Goal: Check status: Check status

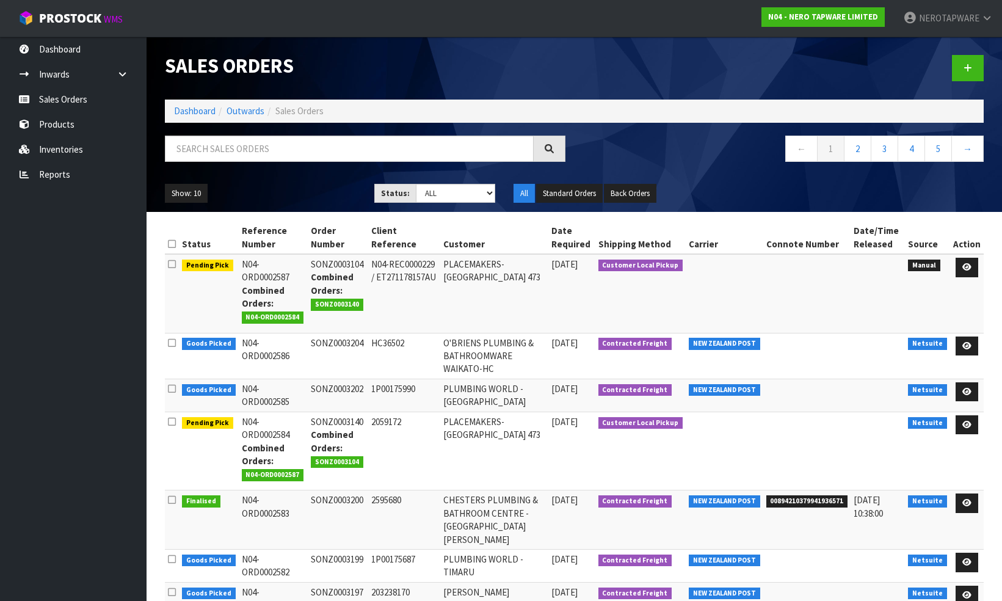
click at [265, 149] on input "text" at bounding box center [349, 149] width 369 height 26
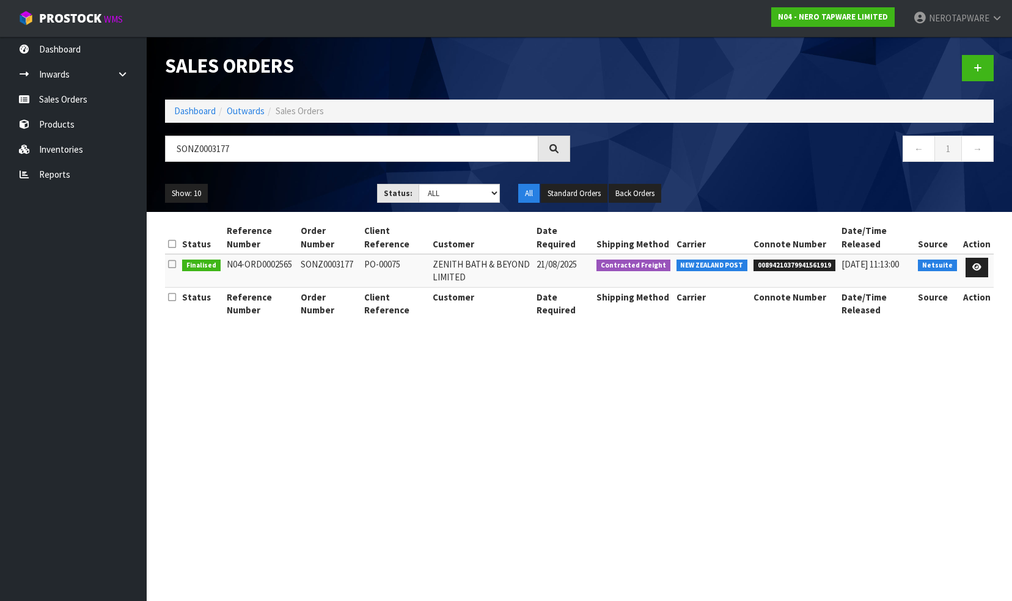
type input "SONZ0003177"
click at [775, 261] on span "00894210379941561919" at bounding box center [794, 266] width 82 height 12
copy span "00894210379941561919"
drag, startPoint x: 243, startPoint y: 148, endPoint x: 164, endPoint y: 144, distance: 78.9
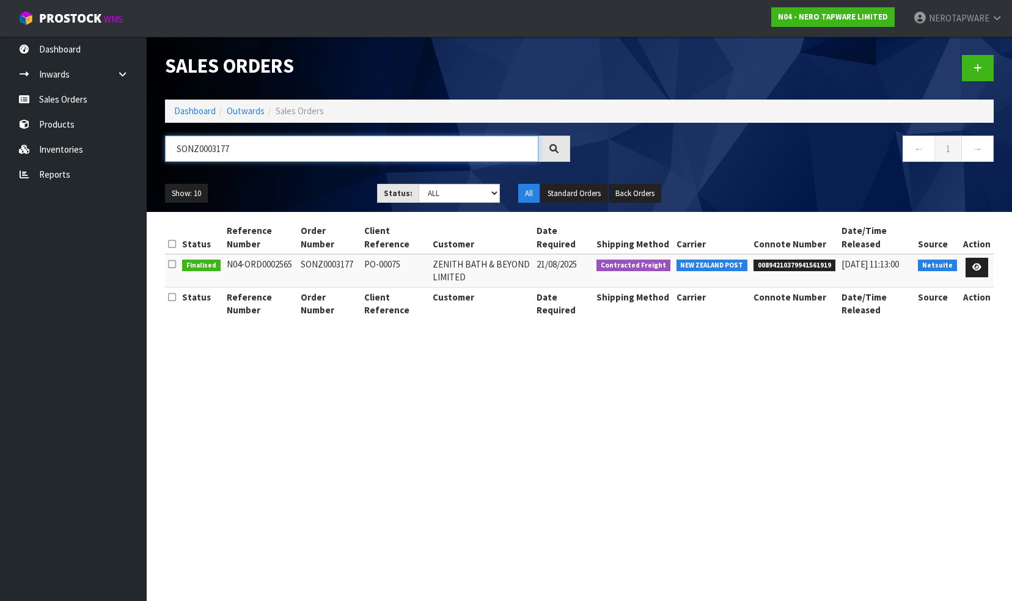
click at [164, 144] on div "SONZ0003177" at bounding box center [367, 153] width 423 height 35
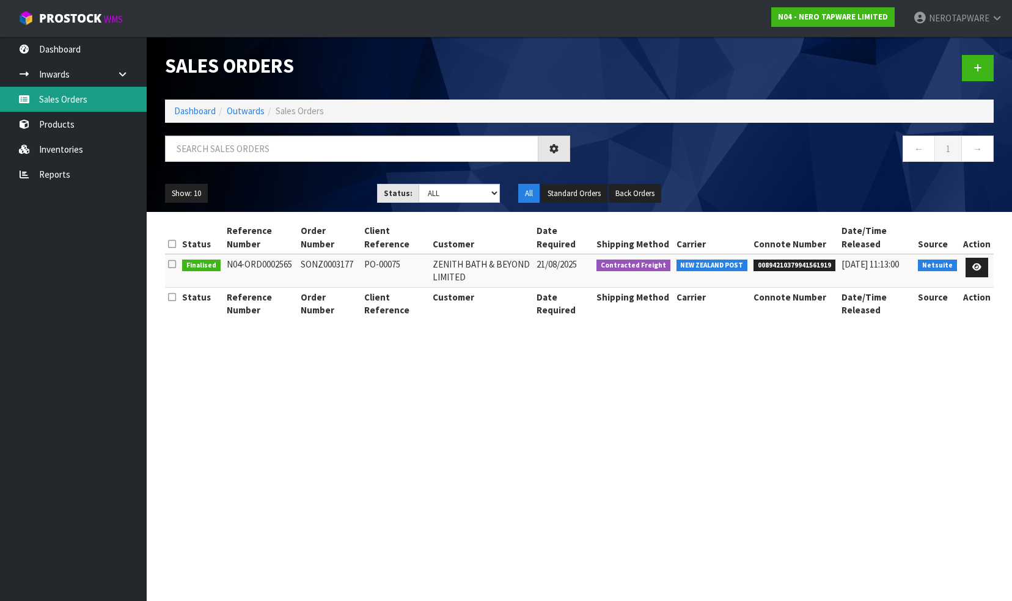
click at [78, 101] on link "Sales Orders" at bounding box center [73, 99] width 147 height 25
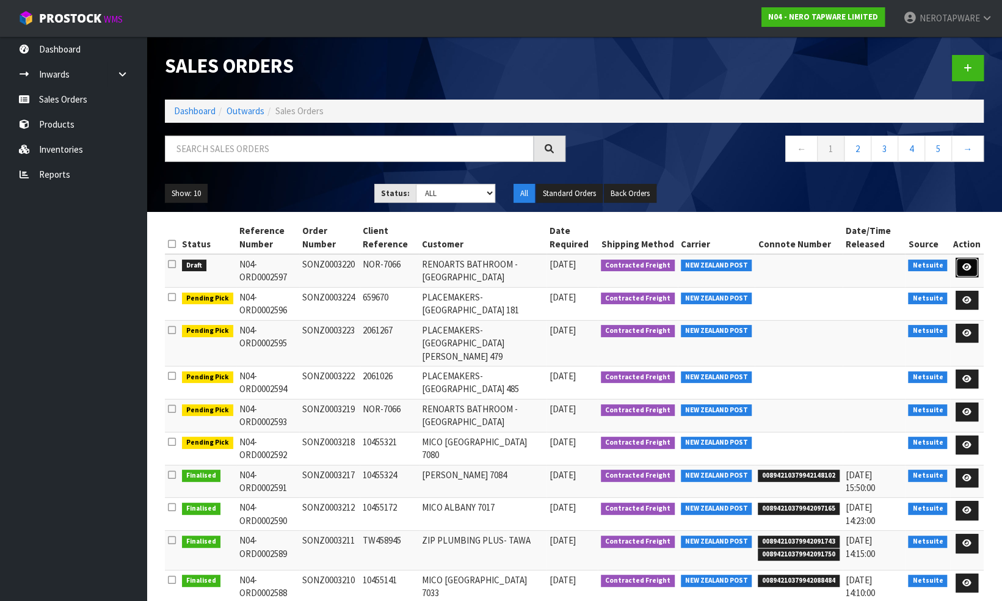
click at [965, 264] on icon at bounding box center [967, 267] width 9 height 8
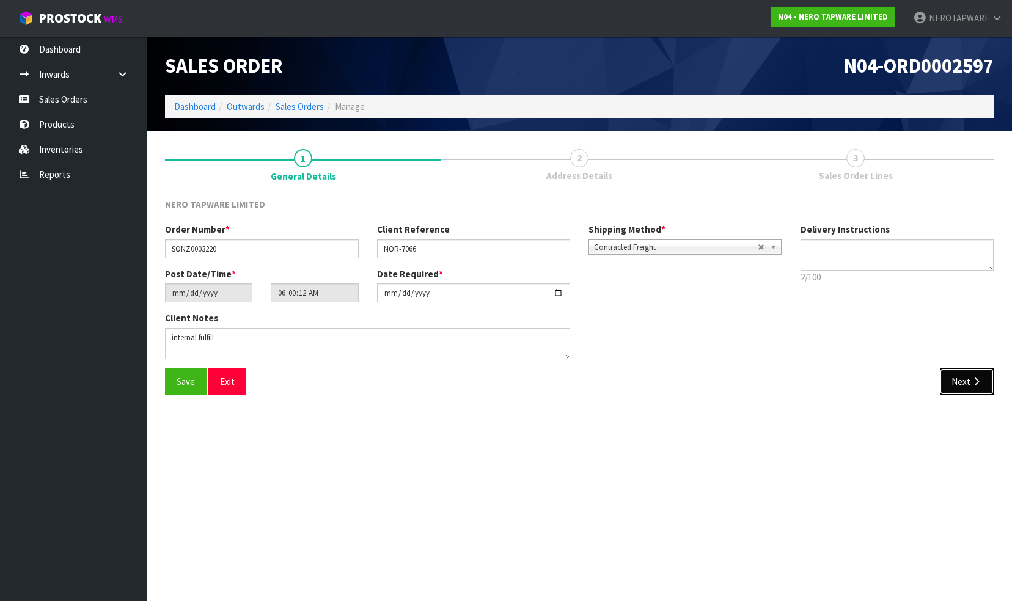
click at [958, 385] on button "Next" at bounding box center [967, 381] width 54 height 26
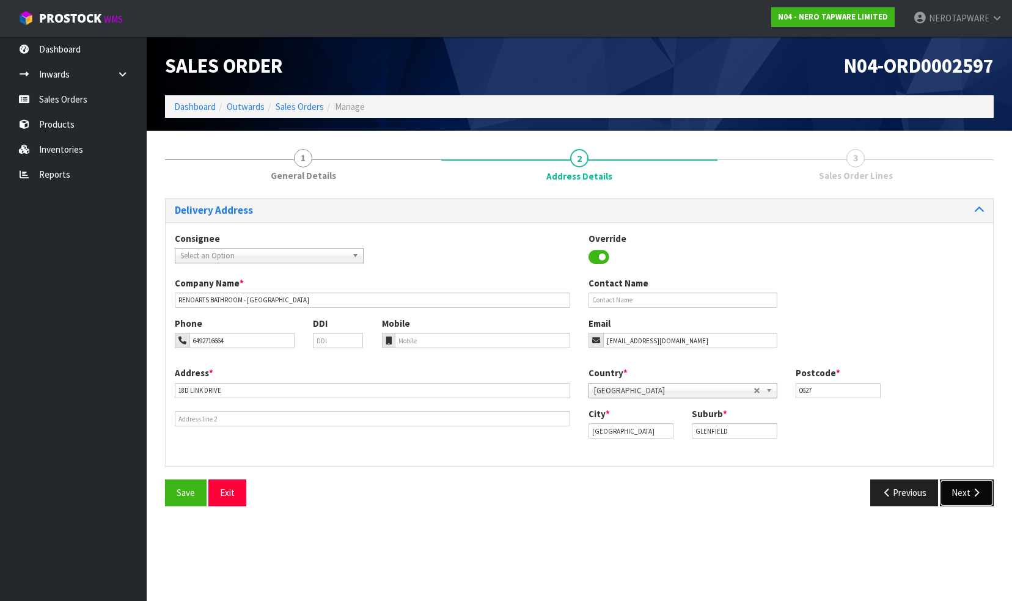
click at [960, 497] on button "Next" at bounding box center [967, 493] width 54 height 26
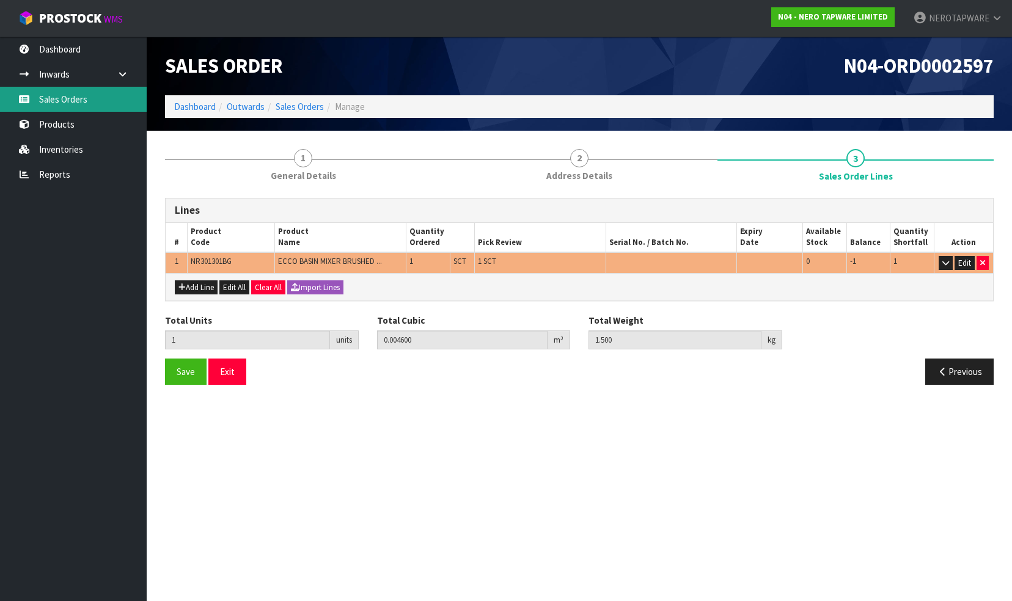
click at [79, 98] on link "Sales Orders" at bounding box center [73, 99] width 147 height 25
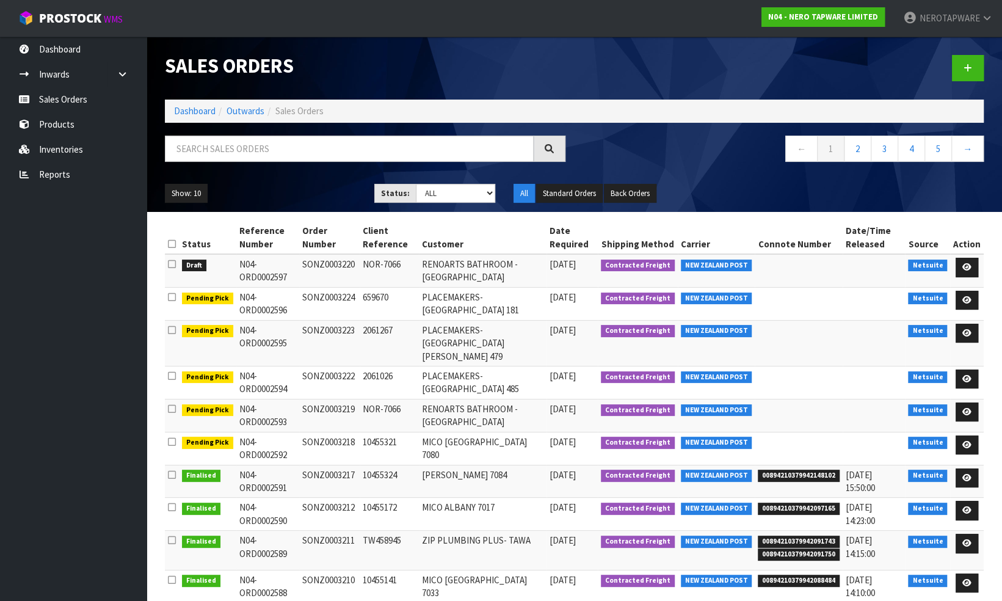
click at [338, 263] on td "SONZ0003220" at bounding box center [329, 270] width 61 height 33
copy td "SONZ0003220"
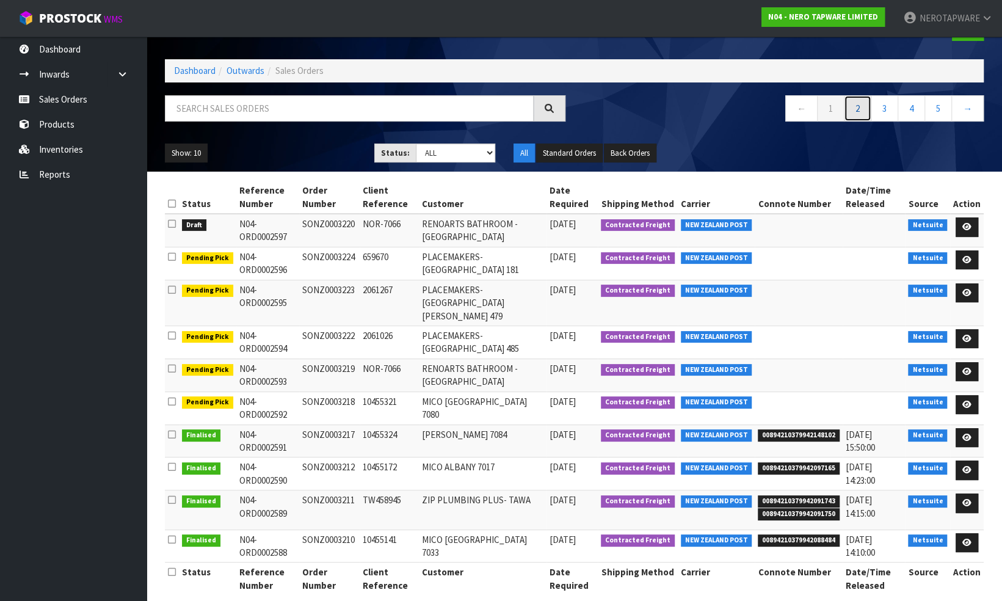
click at [856, 108] on link "2" at bounding box center [857, 108] width 27 height 26
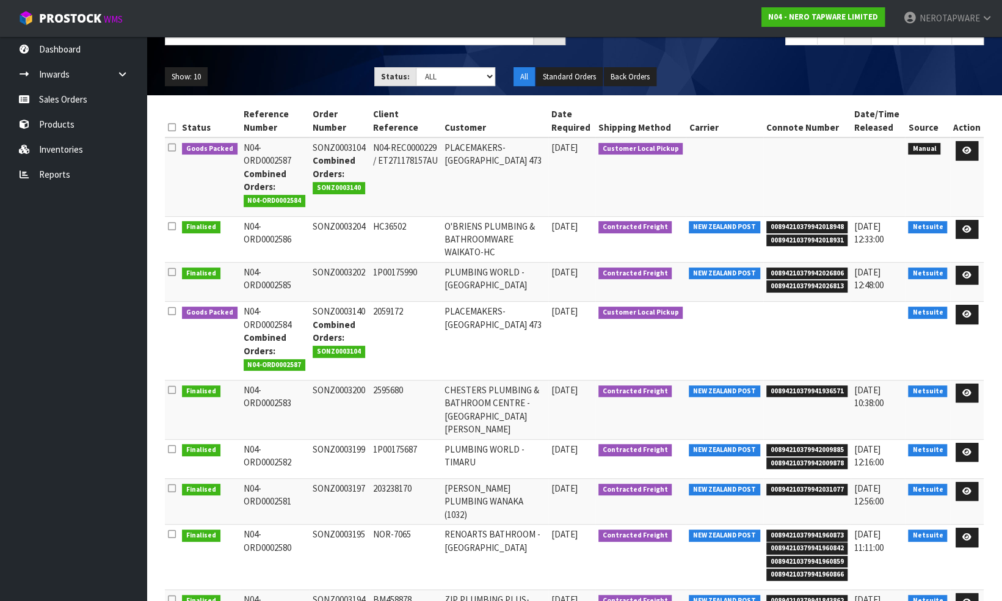
scroll to position [0, 0]
